Goal: Task Accomplishment & Management: Use online tool/utility

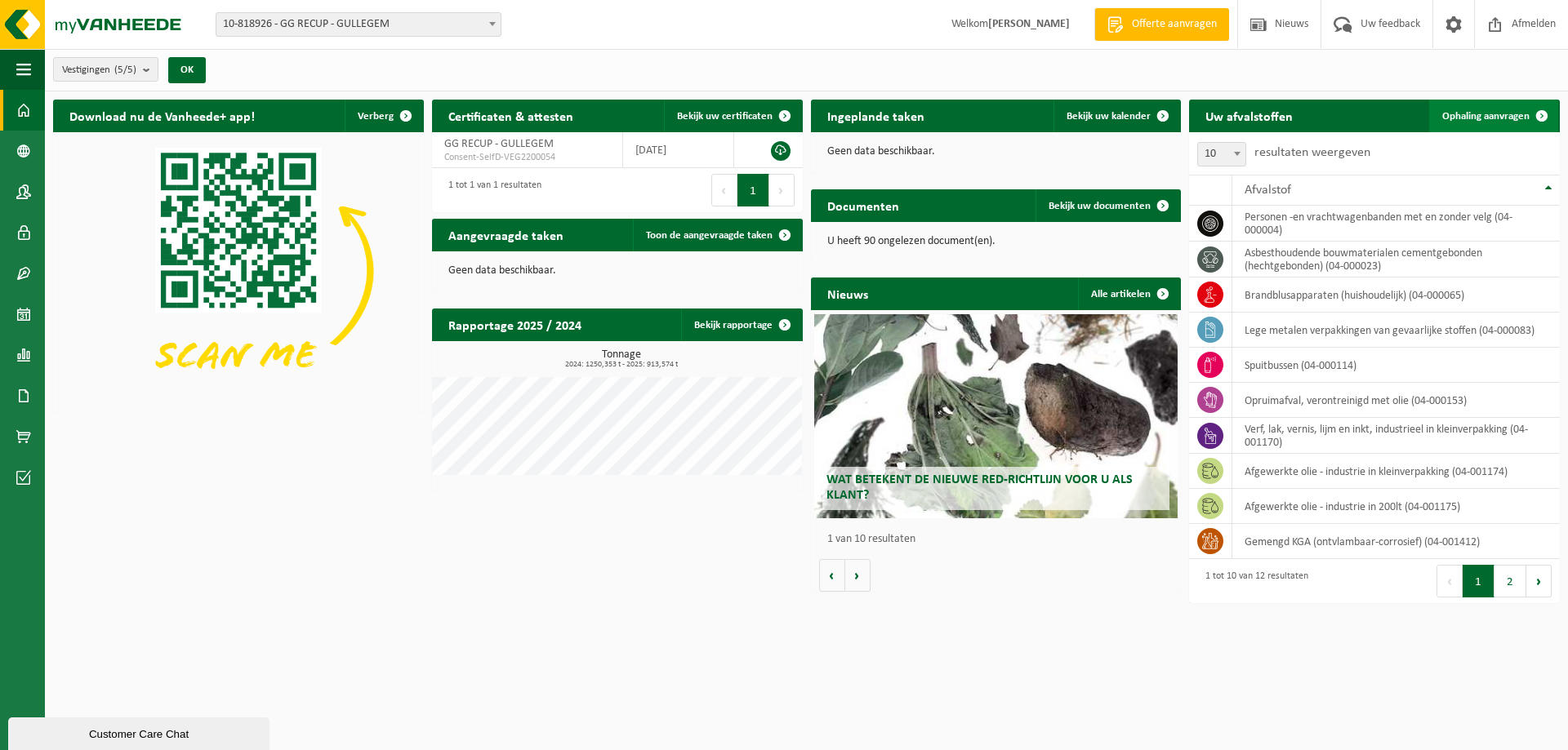
click at [1502, 113] on span "Ophaling aanvragen" at bounding box center [1485, 116] width 88 height 11
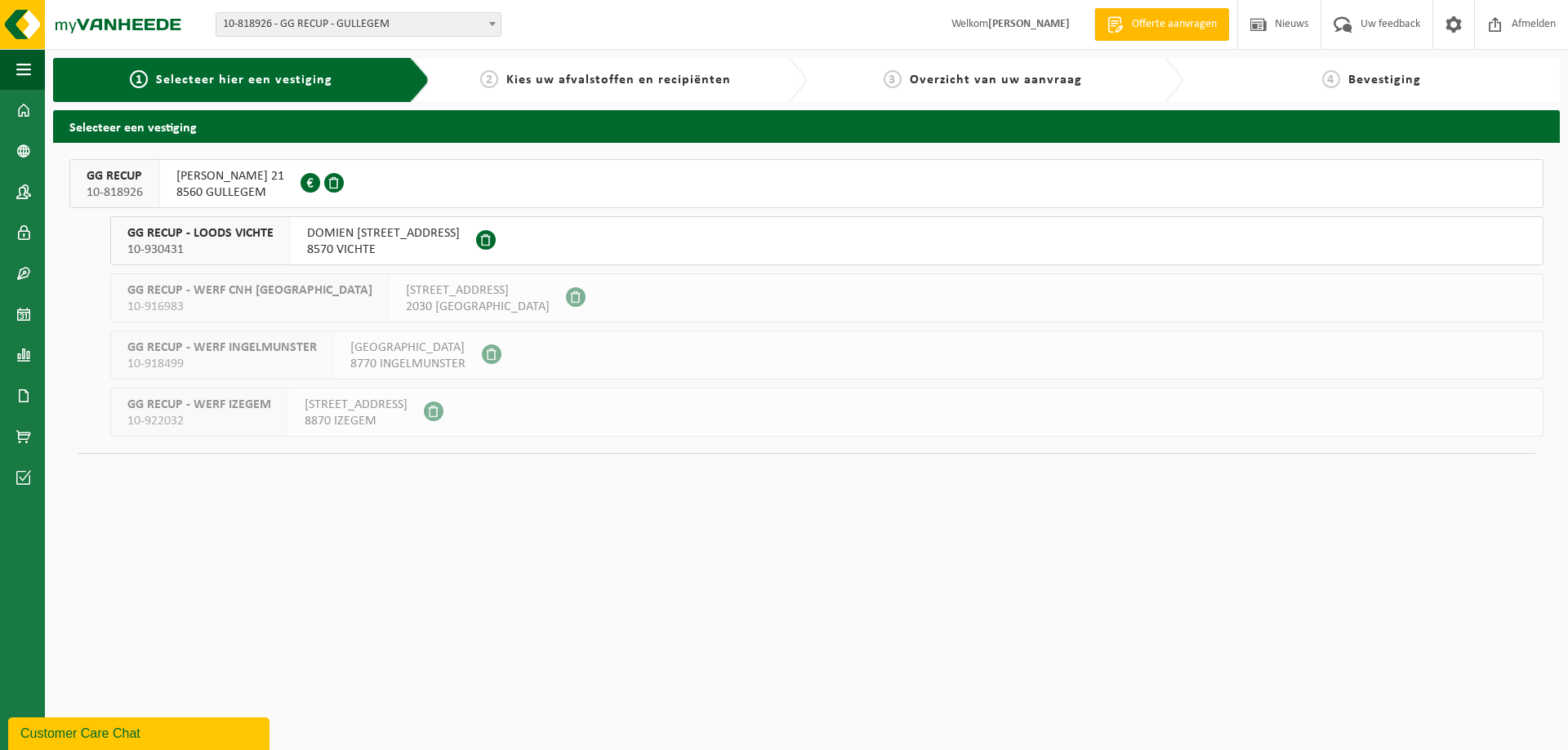
click at [224, 182] on span "HUGO VERRIESTLAAN 21" at bounding box center [230, 176] width 107 height 17
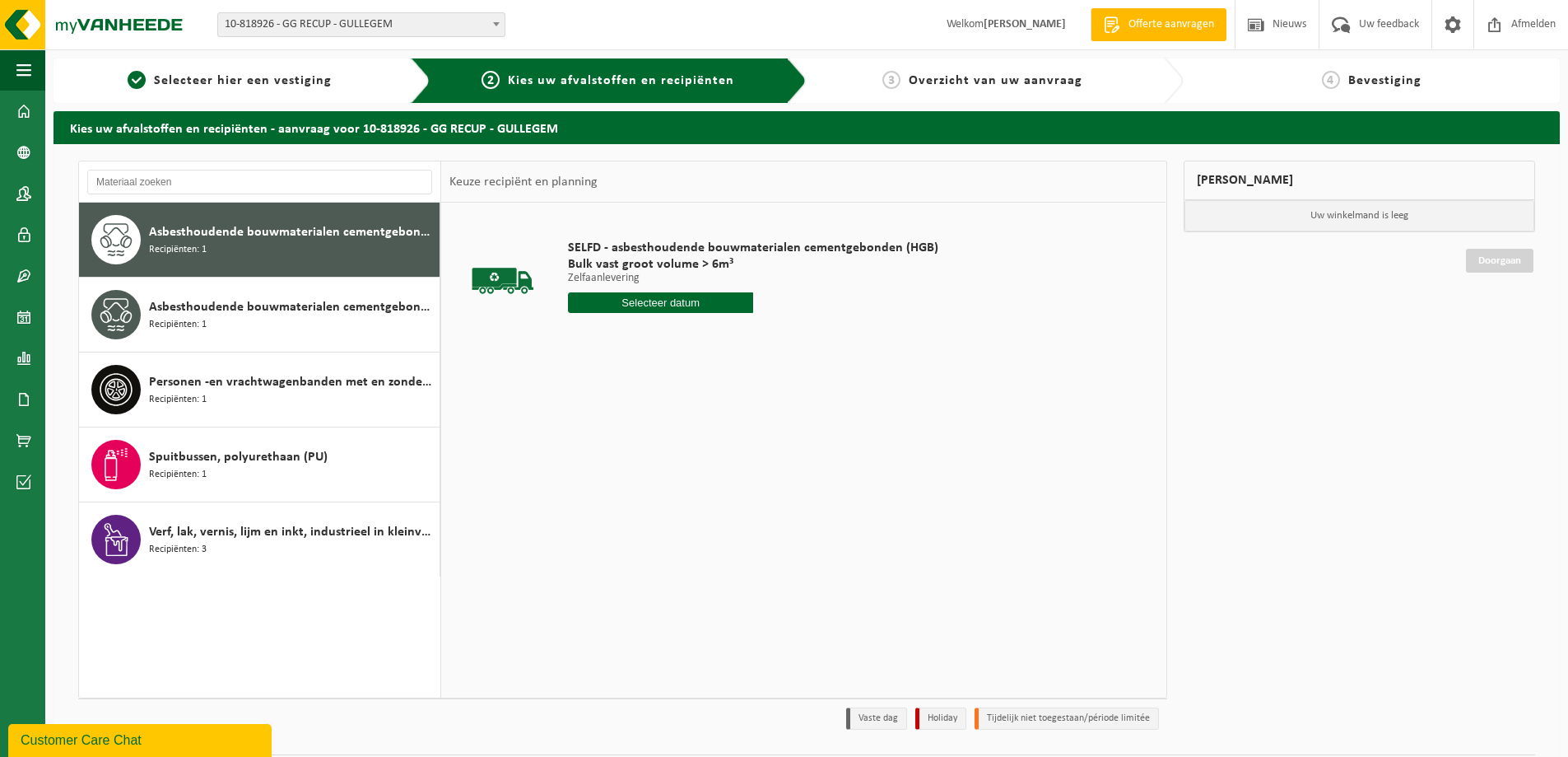
click at [676, 304] on input "text" at bounding box center [660, 302] width 185 height 21
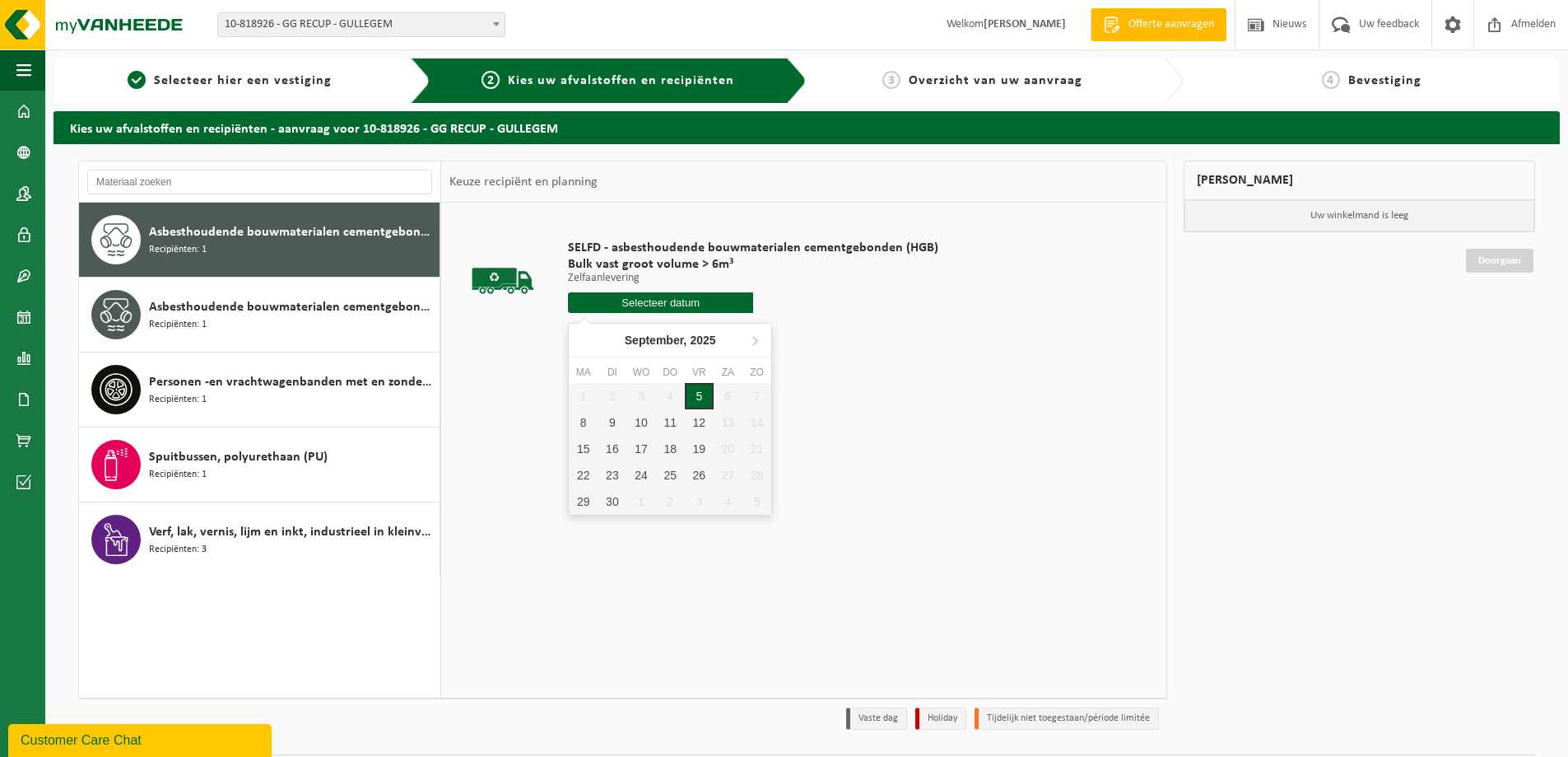
click at [696, 395] on div "5" at bounding box center [699, 396] width 29 height 26
type input "Van 2025-09-05"
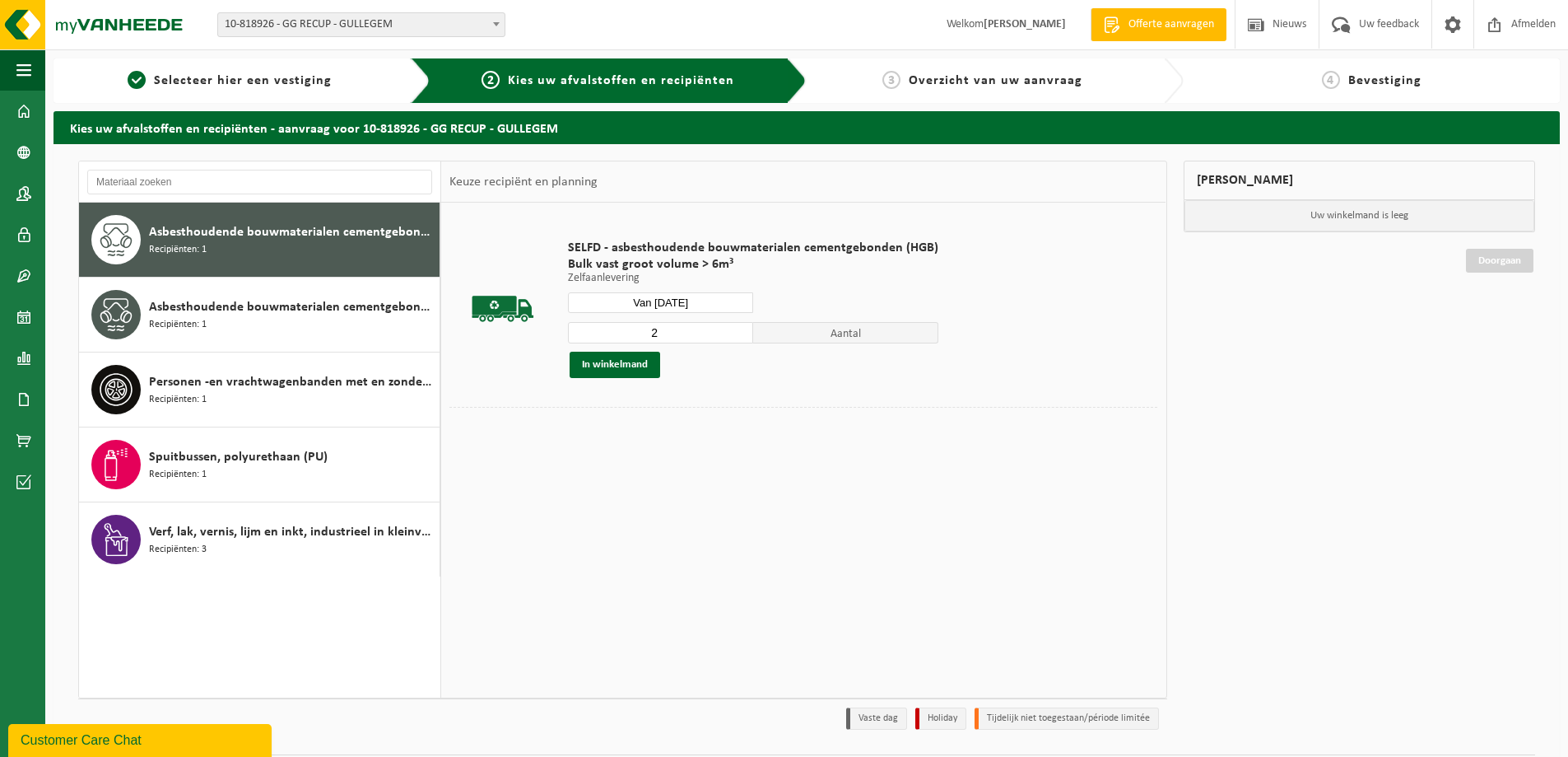
type input "2"
click at [739, 328] on input "2" at bounding box center [660, 333] width 185 height 22
click at [624, 361] on button "In winkelmand" at bounding box center [614, 365] width 90 height 26
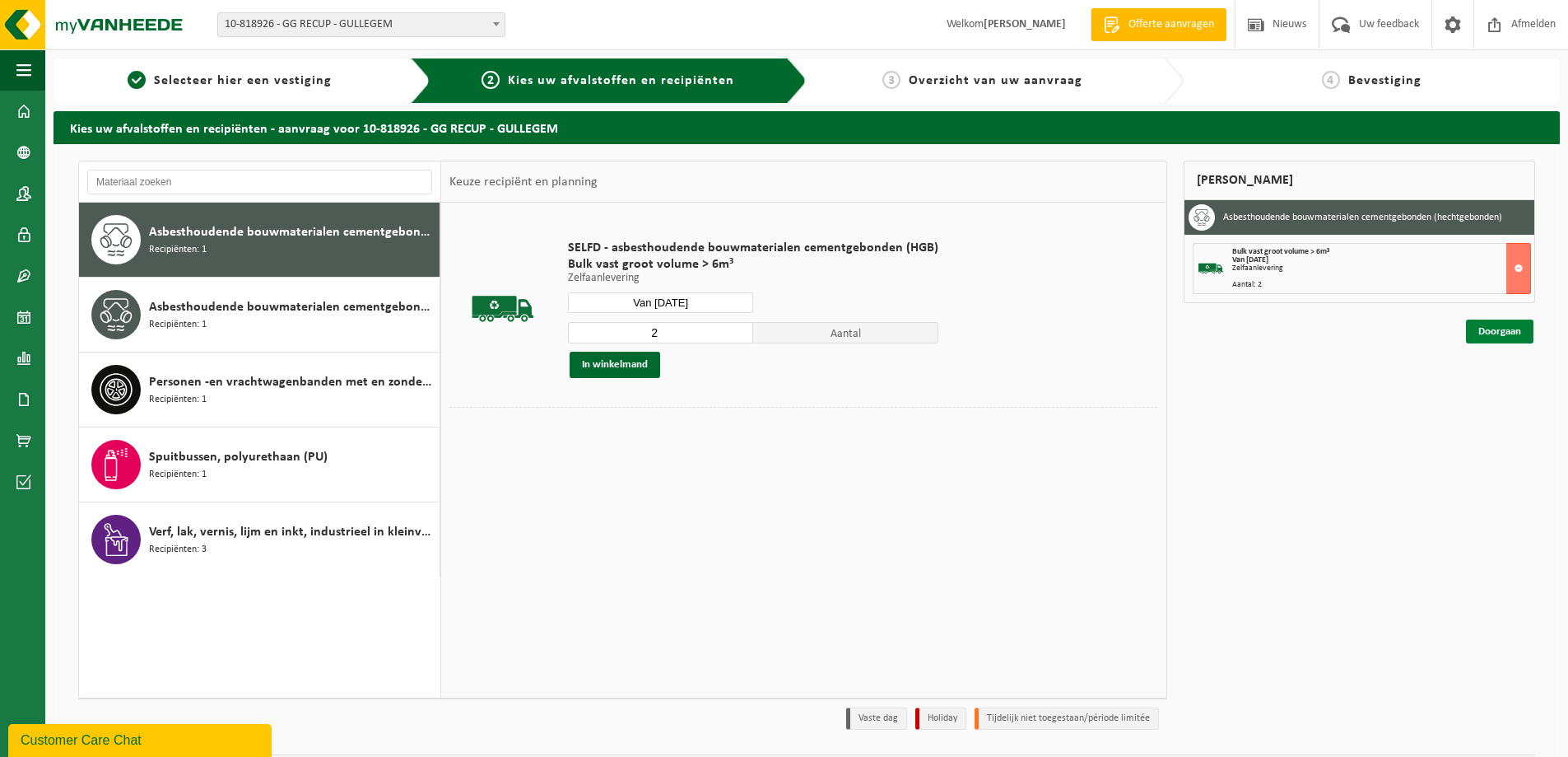
click at [1511, 329] on link "Doorgaan" at bounding box center [1500, 331] width 68 height 24
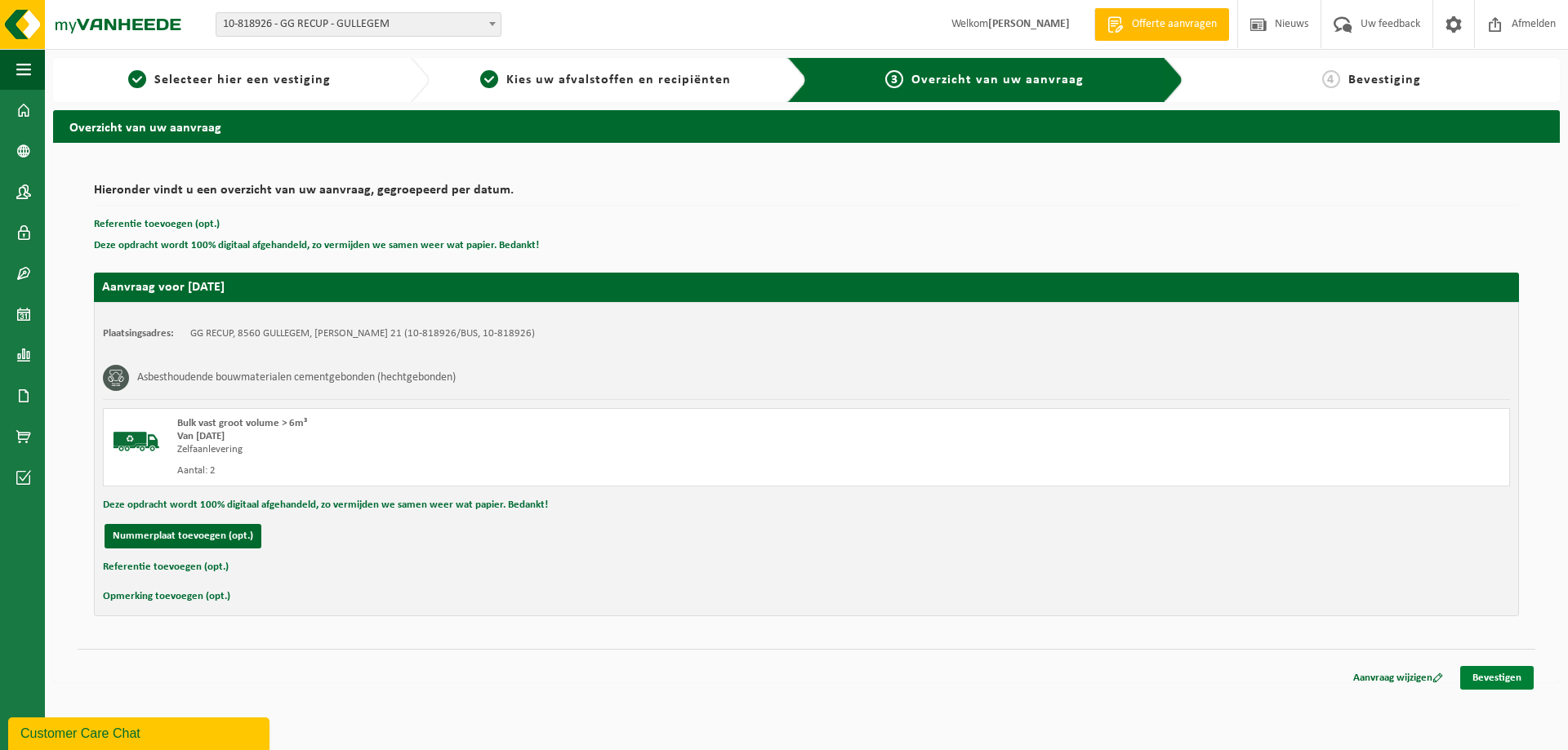
click at [1514, 678] on link "Bevestigen" at bounding box center [1496, 678] width 74 height 24
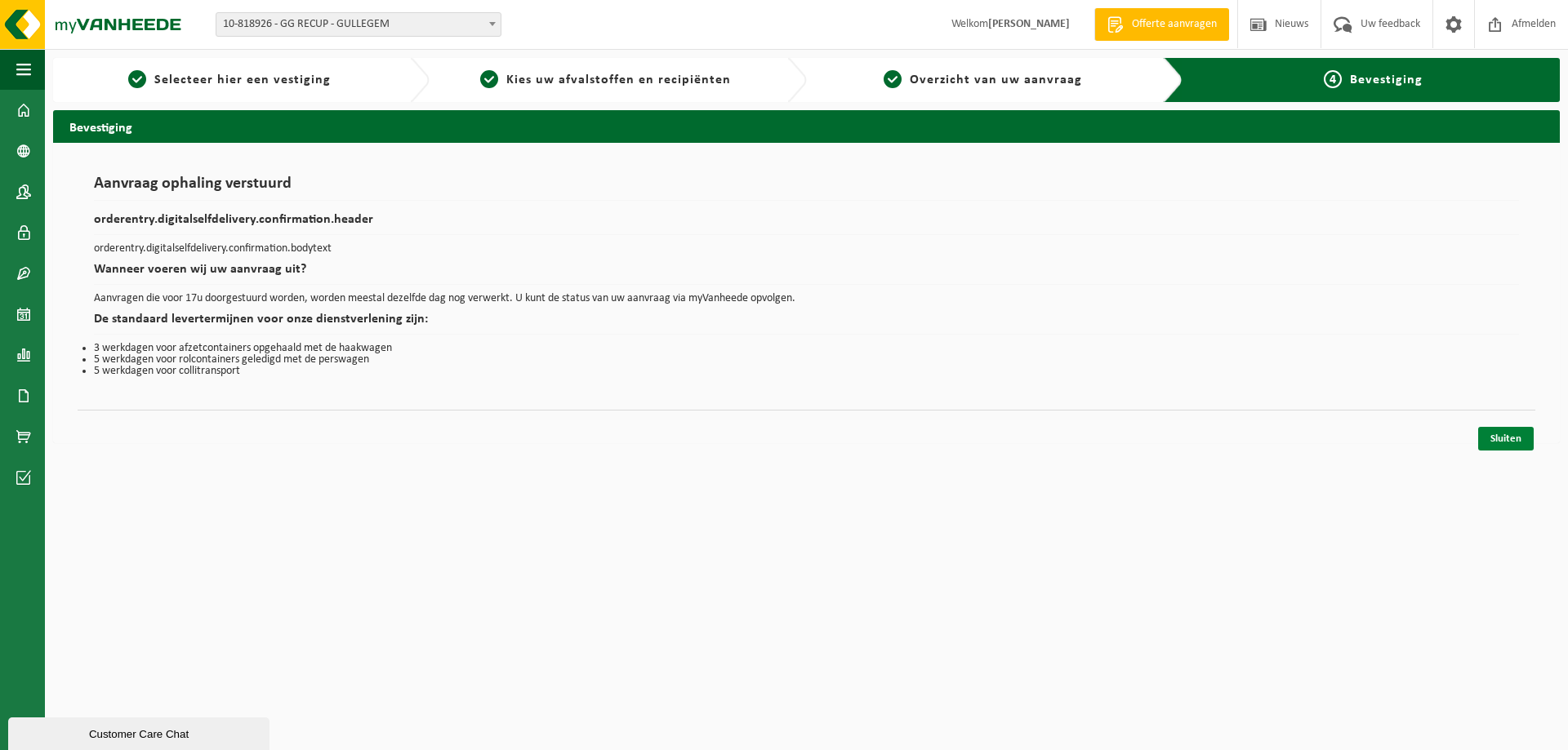
click at [1515, 440] on link "Sluiten" at bounding box center [1506, 439] width 55 height 24
